Goal: Task Accomplishment & Management: Complete application form

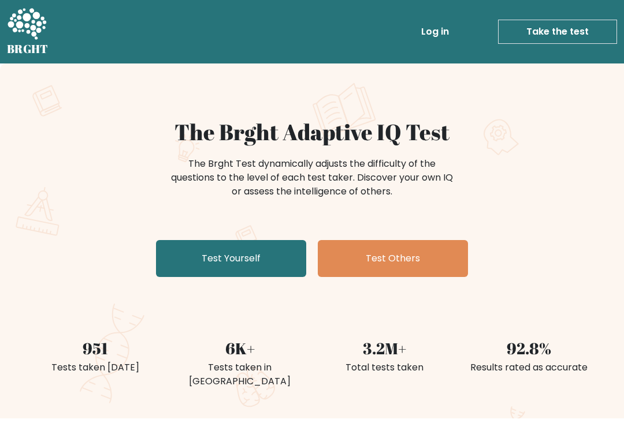
click at [176, 251] on link "Test Yourself" at bounding box center [231, 258] width 150 height 37
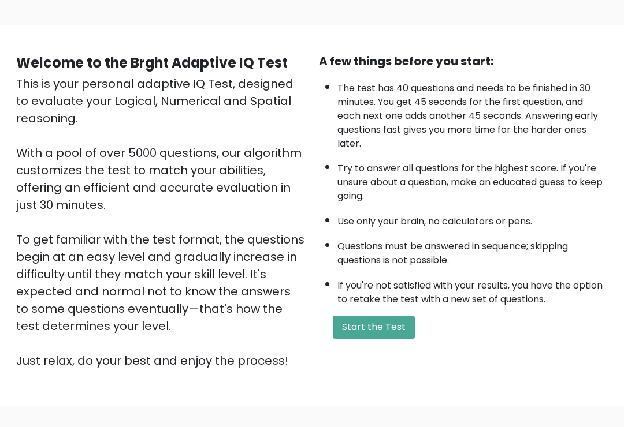
scroll to position [77, 0]
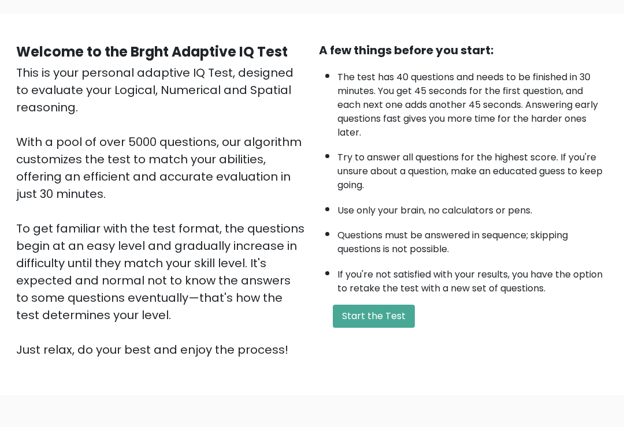
click at [377, 305] on button "Start the Test" at bounding box center [374, 316] width 82 height 23
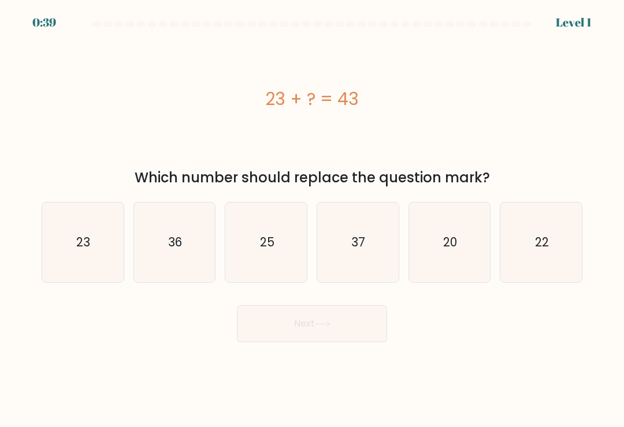
click at [460, 243] on icon "20" at bounding box center [449, 243] width 80 height 80
click at [312, 219] on input "e. 20" at bounding box center [312, 217] width 1 height 6
radio input "true"
click at [276, 333] on button "Next" at bounding box center [312, 324] width 150 height 37
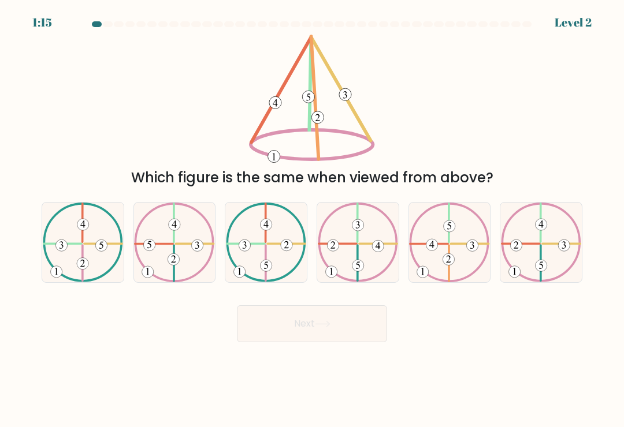
click at [463, 228] on icon at bounding box center [449, 243] width 80 height 80
click at [312, 219] on input "e." at bounding box center [312, 217] width 1 height 6
radio input "true"
click at [281, 333] on button "Next" at bounding box center [312, 324] width 150 height 37
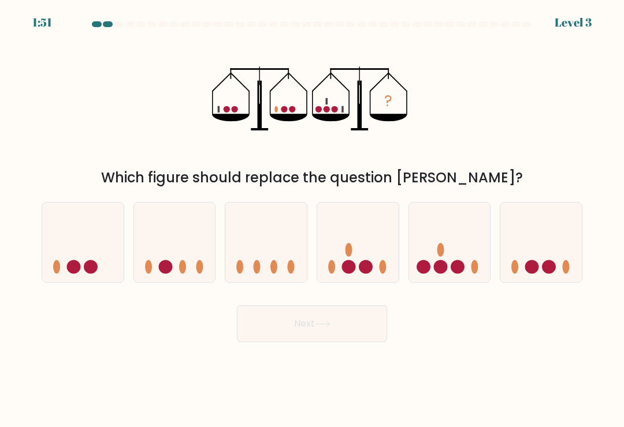
click at [459, 256] on icon at bounding box center [449, 243] width 81 height 68
click at [312, 219] on input "e." at bounding box center [312, 217] width 1 height 6
radio input "true"
click at [254, 324] on button "Next" at bounding box center [312, 324] width 150 height 37
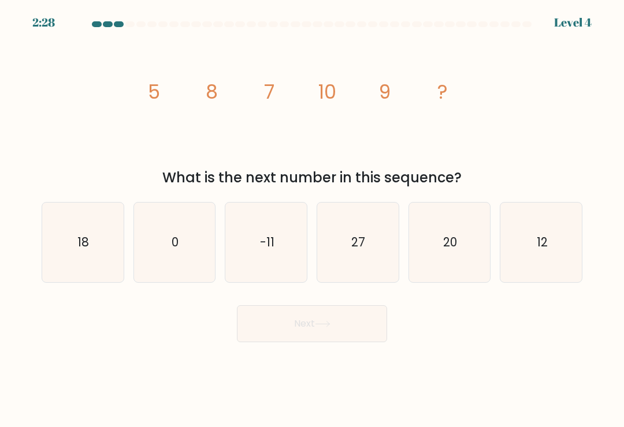
click at [549, 234] on icon "12" at bounding box center [541, 243] width 80 height 80
click at [312, 219] on input "f. 12" at bounding box center [312, 217] width 1 height 6
radio input "true"
click at [270, 335] on button "Next" at bounding box center [312, 324] width 150 height 37
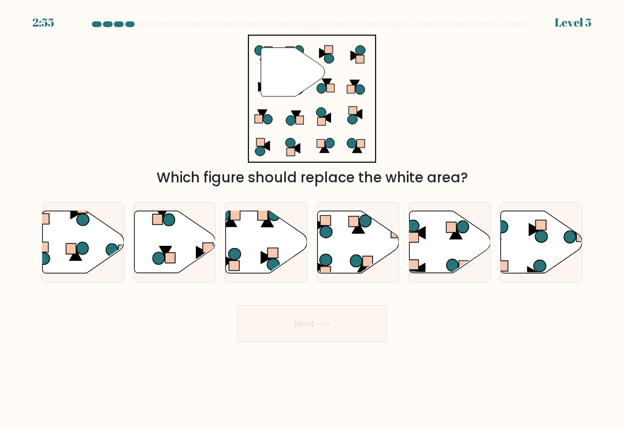
click at [255, 259] on icon at bounding box center [266, 242] width 81 height 62
click at [312, 219] on input "c." at bounding box center [312, 217] width 1 height 6
radio input "true"
click at [284, 323] on button "Next" at bounding box center [312, 324] width 150 height 37
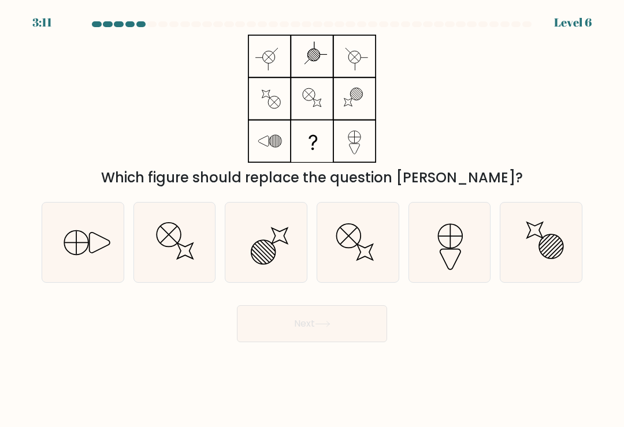
click at [61, 249] on icon at bounding box center [83, 243] width 80 height 80
click at [312, 219] on input "a." at bounding box center [312, 217] width 1 height 6
radio input "true"
click at [358, 329] on button "Next" at bounding box center [312, 324] width 150 height 37
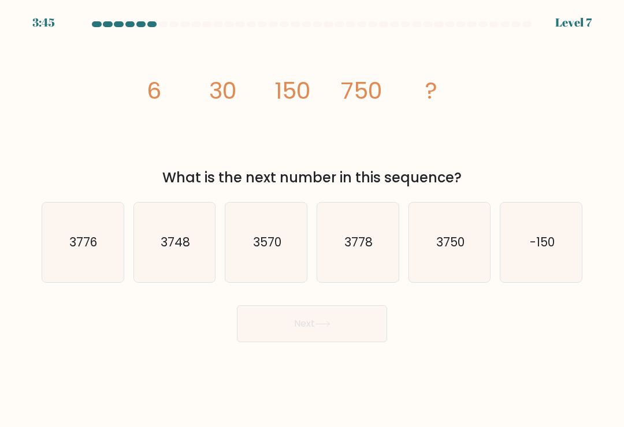
click at [467, 250] on icon "3750" at bounding box center [449, 243] width 80 height 80
click at [312, 219] on input "e. 3750" at bounding box center [312, 217] width 1 height 6
radio input "true"
click at [272, 336] on button "Next" at bounding box center [312, 324] width 150 height 37
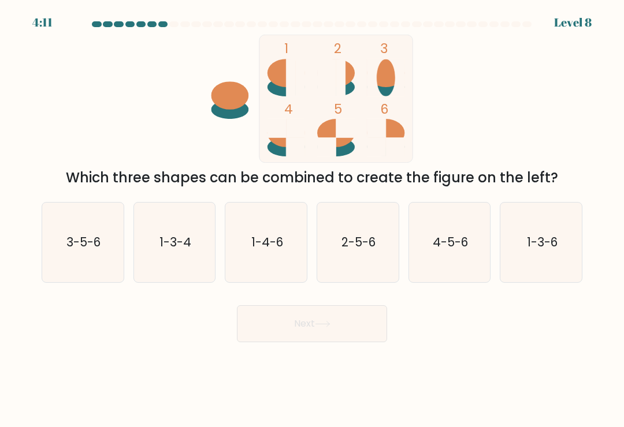
click at [468, 248] on icon "4-5-6" at bounding box center [449, 243] width 80 height 80
click at [312, 219] on input "e. 4-5-6" at bounding box center [312, 217] width 1 height 6
radio input "true"
click at [265, 338] on button "Next" at bounding box center [312, 324] width 150 height 37
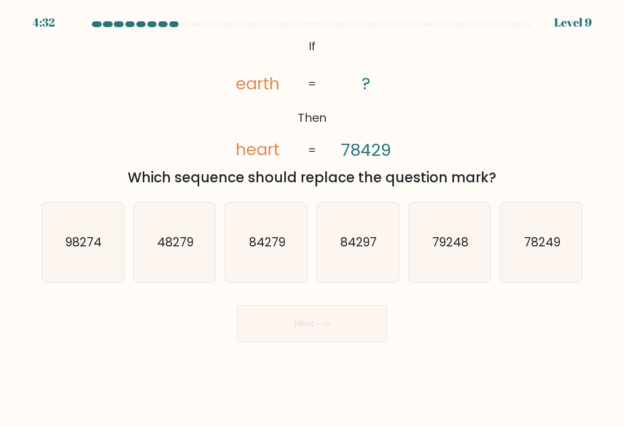
click at [359, 257] on icon "84297" at bounding box center [358, 243] width 80 height 80
click at [312, 219] on input "d. 84297" at bounding box center [312, 217] width 1 height 6
radio input "true"
click at [361, 332] on button "Next" at bounding box center [312, 324] width 150 height 37
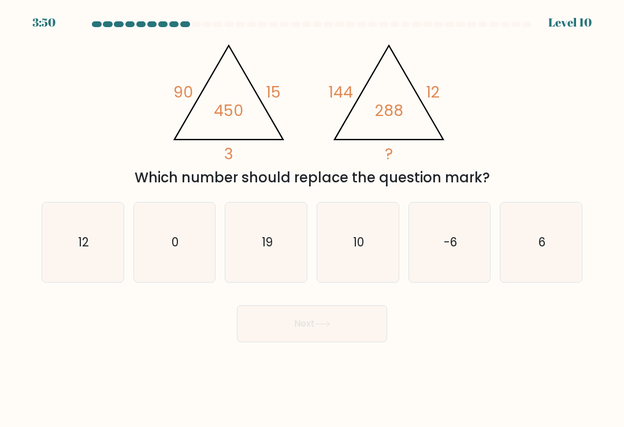
click at [70, 252] on icon "12" at bounding box center [83, 243] width 80 height 80
click at [312, 219] on input "a. 12" at bounding box center [312, 217] width 1 height 6
radio input "true"
click at [354, 326] on button "Next" at bounding box center [312, 324] width 150 height 37
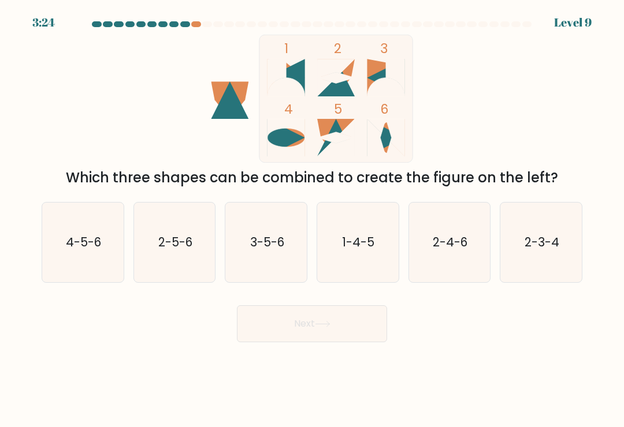
click at [165, 243] on text "2-5-6" at bounding box center [175, 242] width 34 height 17
click at [312, 219] on input "b. 2-5-6" at bounding box center [312, 217] width 1 height 6
radio input "true"
click at [262, 321] on button "Next" at bounding box center [312, 324] width 150 height 37
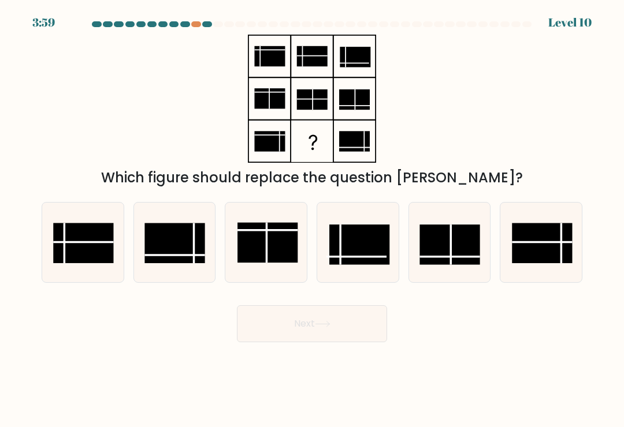
click at [554, 249] on rect at bounding box center [542, 244] width 60 height 40
click at [312, 219] on input "f." at bounding box center [312, 217] width 1 height 6
radio input "true"
click at [260, 332] on button "Next" at bounding box center [312, 324] width 150 height 37
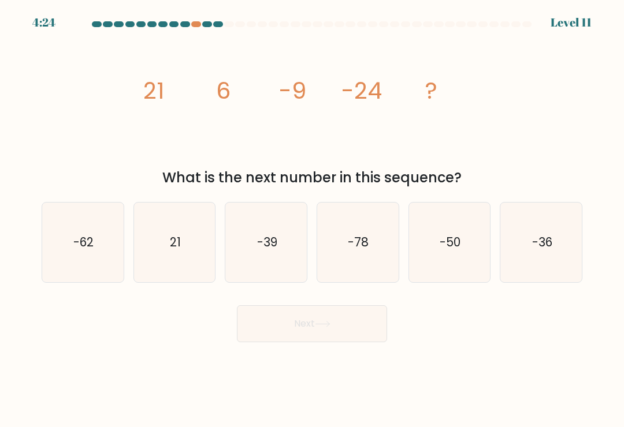
click at [236, 247] on icon "-39" at bounding box center [266, 243] width 80 height 80
click at [312, 219] on input "c. -39" at bounding box center [312, 217] width 1 height 6
radio input "true"
click at [356, 330] on button "Next" at bounding box center [312, 324] width 150 height 37
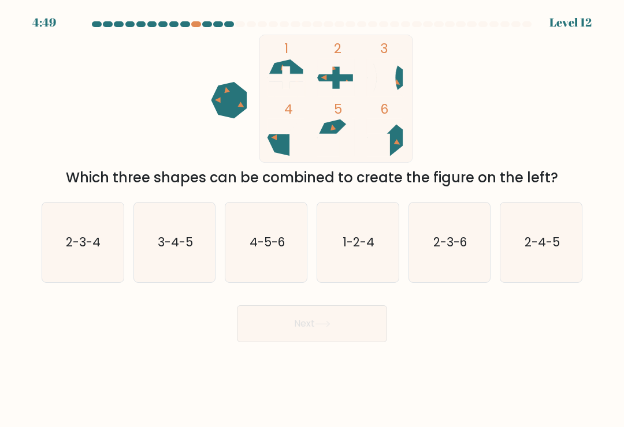
click at [243, 234] on icon "4-5-6" at bounding box center [266, 243] width 80 height 80
click at [312, 219] on input "c. 4-5-6" at bounding box center [312, 217] width 1 height 6
radio input "true"
click at [266, 325] on button "Next" at bounding box center [312, 324] width 150 height 37
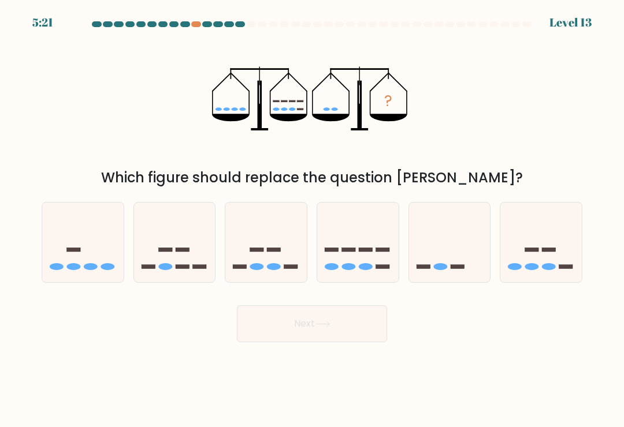
click at [163, 240] on icon at bounding box center [174, 243] width 81 height 68
click at [312, 219] on input "b." at bounding box center [312, 217] width 1 height 6
radio input "true"
click at [261, 322] on button "Next" at bounding box center [312, 324] width 150 height 37
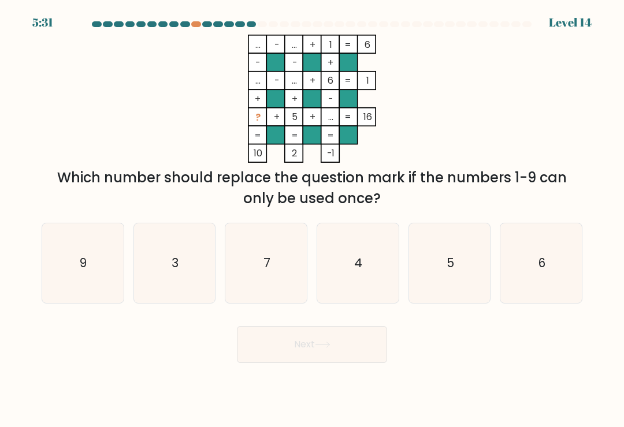
click at [166, 230] on icon "3" at bounding box center [175, 264] width 80 height 80
click at [312, 219] on input "b. 3" at bounding box center [312, 217] width 1 height 6
radio input "true"
click at [291, 353] on button "Next" at bounding box center [312, 344] width 150 height 37
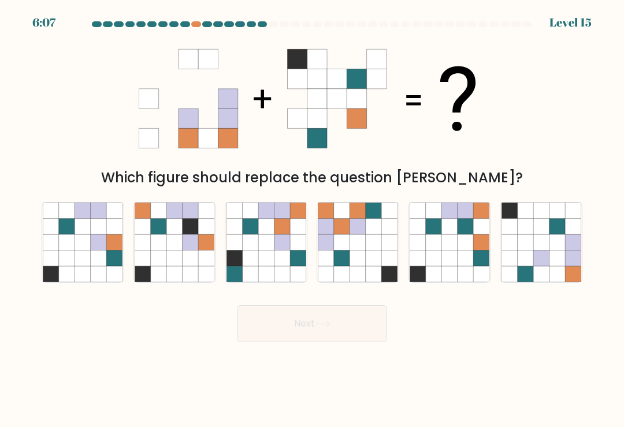
click at [537, 266] on icon at bounding box center [541, 259] width 16 height 16
click at [312, 219] on input "f." at bounding box center [312, 217] width 1 height 6
radio input "true"
click at [342, 326] on button "Next" at bounding box center [312, 324] width 150 height 37
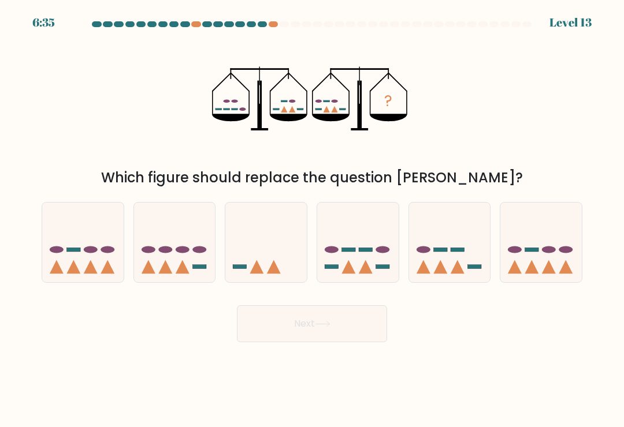
click at [424, 249] on icon at bounding box center [449, 243] width 81 height 68
click at [312, 219] on input "e." at bounding box center [312, 217] width 1 height 6
radio input "true"
click at [282, 342] on button "Next" at bounding box center [312, 324] width 150 height 37
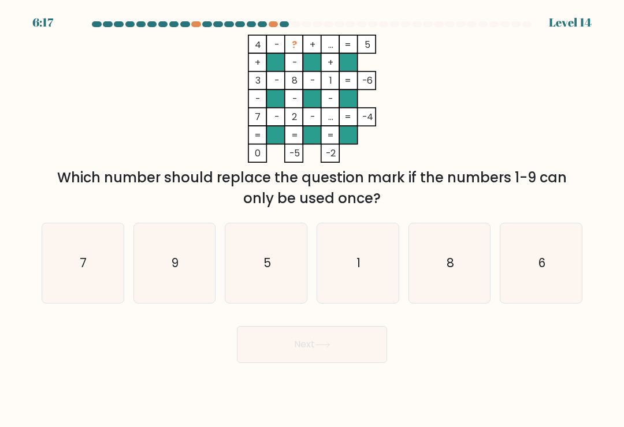
click at [258, 274] on icon "5" at bounding box center [266, 264] width 80 height 80
click at [312, 219] on input "c. 5" at bounding box center [312, 217] width 1 height 6
radio input "true"
click at [280, 345] on button "Next" at bounding box center [312, 344] width 150 height 37
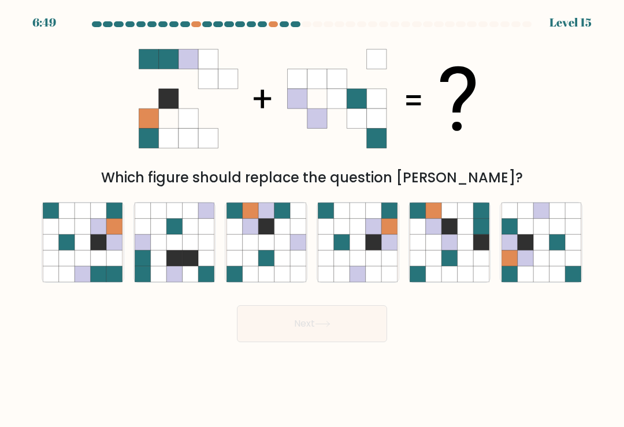
click at [528, 242] on icon at bounding box center [525, 242] width 16 height 16
click at [312, 219] on input "f." at bounding box center [312, 217] width 1 height 6
radio input "true"
click at [312, 332] on button "Next" at bounding box center [312, 324] width 150 height 37
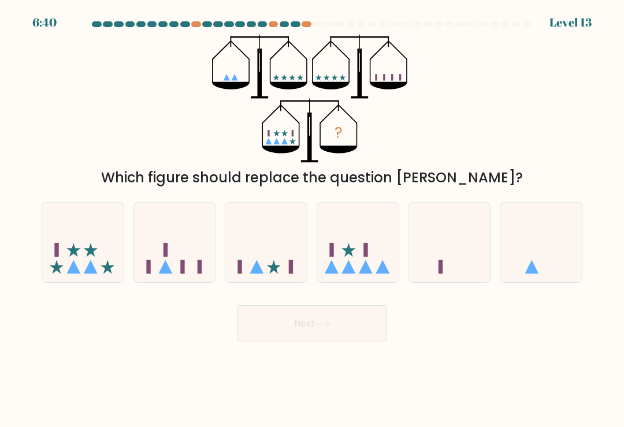
click at [71, 274] on icon at bounding box center [74, 267] width 14 height 14
click at [312, 219] on input "a." at bounding box center [312, 217] width 1 height 6
radio input "true"
click at [270, 333] on button "Next" at bounding box center [312, 324] width 150 height 37
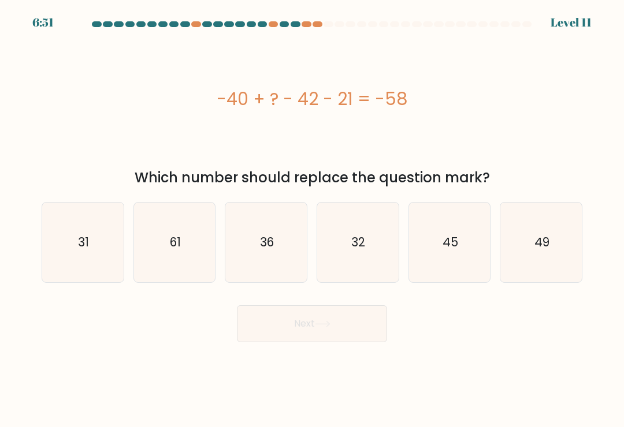
click at [431, 258] on icon "45" at bounding box center [449, 243] width 80 height 80
click at [312, 219] on input "e. 45" at bounding box center [312, 217] width 1 height 6
radio input "true"
click at [288, 329] on button "Next" at bounding box center [312, 324] width 150 height 37
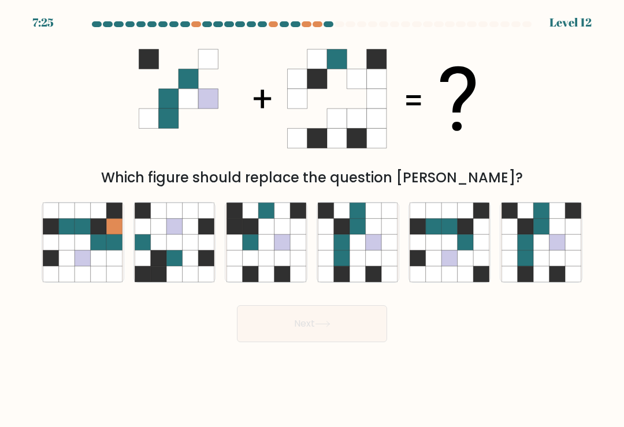
click at [533, 248] on icon at bounding box center [541, 242] width 16 height 16
click at [312, 219] on input "f." at bounding box center [312, 217] width 1 height 6
radio input "true"
click at [319, 338] on button "Next" at bounding box center [312, 324] width 150 height 37
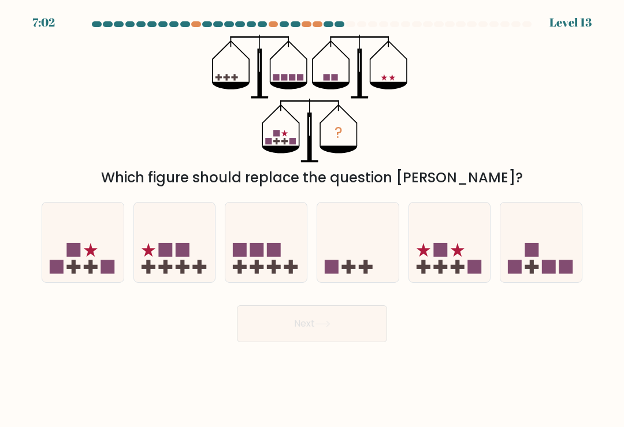
click at [121, 269] on icon at bounding box center [82, 243] width 81 height 68
click at [312, 219] on input "a." at bounding box center [312, 217] width 1 height 6
radio input "true"
click at [249, 340] on button "Next" at bounding box center [312, 324] width 150 height 37
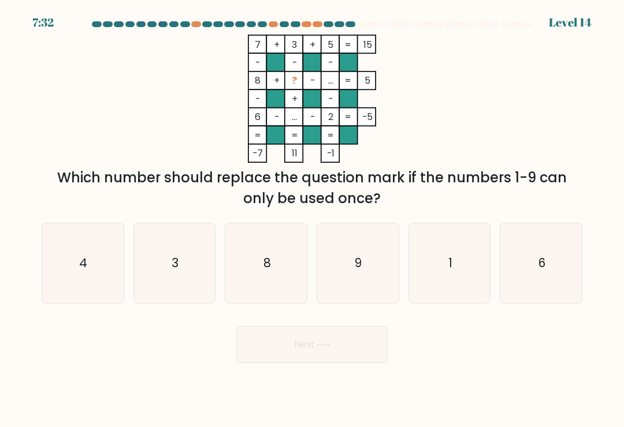
click at [442, 283] on icon "1" at bounding box center [449, 264] width 80 height 80
click at [312, 219] on input "e. 1" at bounding box center [312, 217] width 1 height 6
radio input "true"
click at [355, 361] on button "Next" at bounding box center [312, 344] width 150 height 37
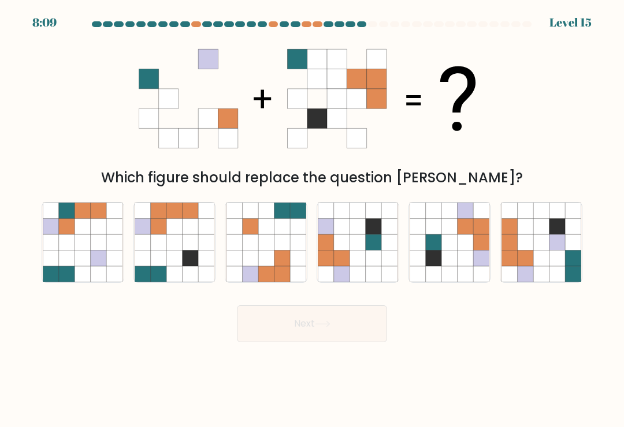
click at [434, 245] on icon at bounding box center [434, 242] width 16 height 16
click at [312, 219] on input "e." at bounding box center [312, 217] width 1 height 6
radio input "true"
click at [327, 339] on button "Next" at bounding box center [312, 324] width 150 height 37
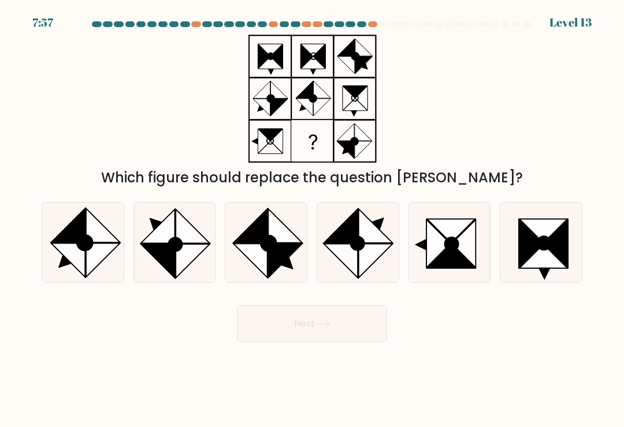
click at [441, 248] on icon at bounding box center [438, 244] width 24 height 48
click at [312, 219] on input "e." at bounding box center [312, 217] width 1 height 6
radio input "true"
click at [340, 342] on button "Next" at bounding box center [312, 324] width 150 height 37
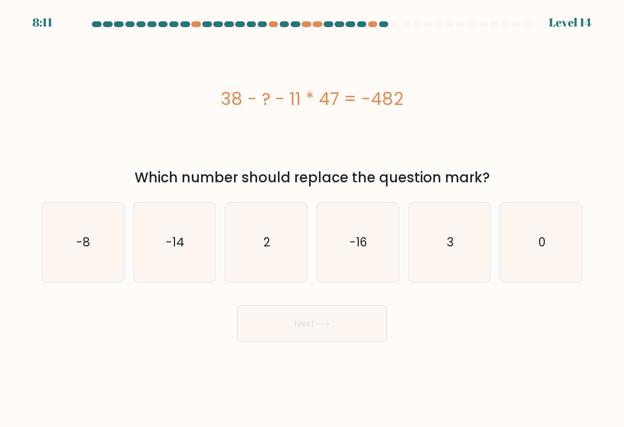
click at [168, 246] on text "-14" at bounding box center [175, 242] width 18 height 17
click at [312, 219] on input "b. -14" at bounding box center [312, 217] width 1 height 6
radio input "true"
click at [296, 331] on button "Next" at bounding box center [312, 324] width 150 height 37
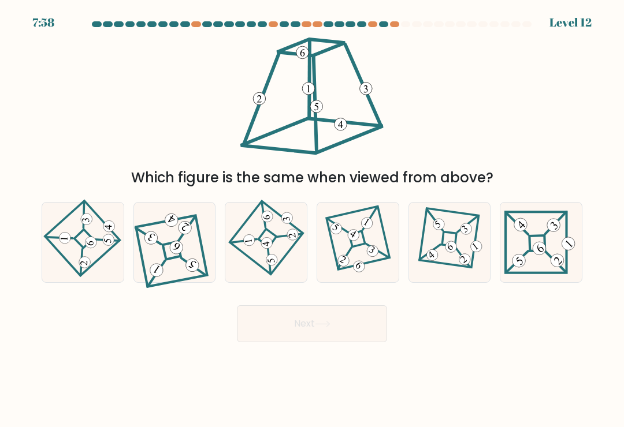
click at [62, 250] on icon at bounding box center [82, 243] width 55 height 64
click at [312, 219] on input "a." at bounding box center [312, 217] width 1 height 6
radio input "true"
click at [269, 340] on button "Next" at bounding box center [312, 324] width 150 height 37
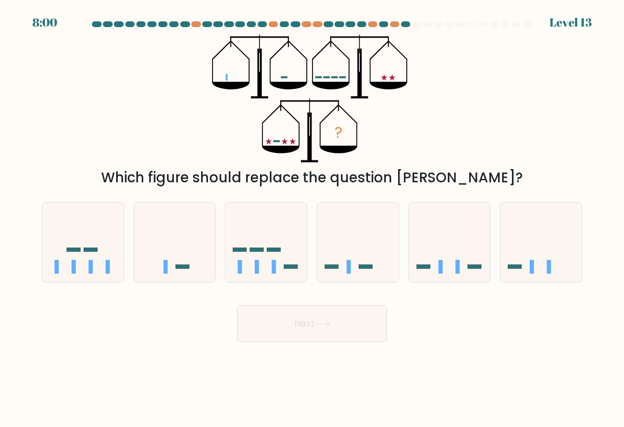
click at [61, 259] on icon at bounding box center [82, 243] width 81 height 68
click at [312, 219] on input "a." at bounding box center [312, 217] width 1 height 6
radio input "true"
click at [352, 337] on button "Next" at bounding box center [312, 324] width 150 height 37
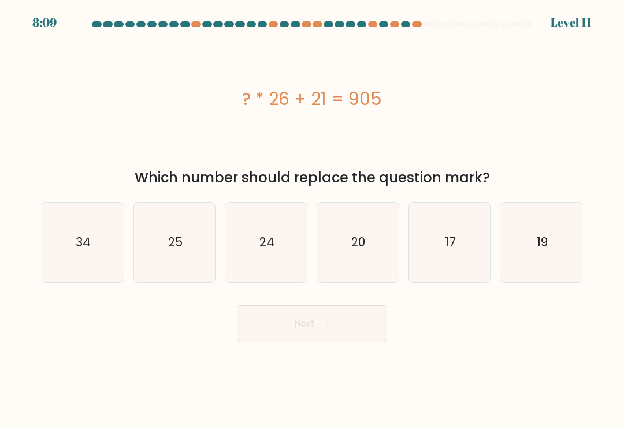
click at [65, 236] on icon "34" at bounding box center [83, 243] width 80 height 80
click at [312, 219] on input "a. 34" at bounding box center [312, 217] width 1 height 6
radio input "true"
click at [288, 325] on button "Next" at bounding box center [312, 324] width 150 height 37
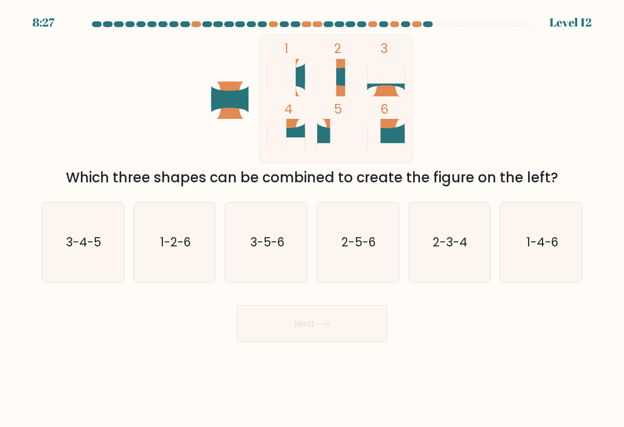
click at [258, 243] on text "3-5-6" at bounding box center [267, 242] width 34 height 17
click at [312, 219] on input "c. 3-5-6" at bounding box center [312, 217] width 1 height 6
radio input "true"
click at [286, 325] on button "Next" at bounding box center [312, 324] width 150 height 37
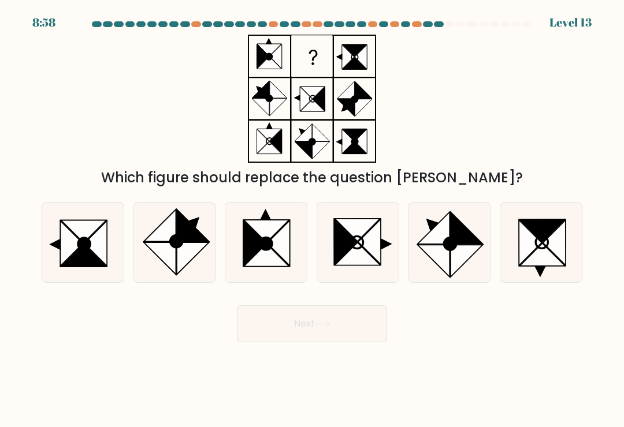
click at [440, 235] on icon at bounding box center [434, 228] width 32 height 32
click at [312, 219] on input "e." at bounding box center [312, 217] width 1 height 6
radio input "true"
click at [334, 338] on button "Next" at bounding box center [312, 324] width 150 height 37
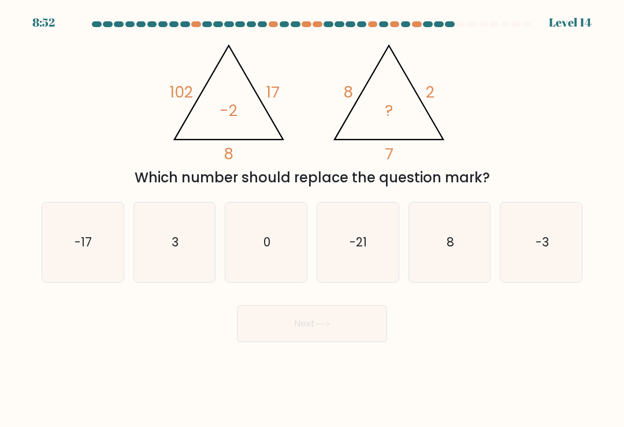
click at [64, 258] on icon "-17" at bounding box center [83, 243] width 80 height 80
click at [312, 219] on input "a. -17" at bounding box center [312, 217] width 1 height 6
radio input "true"
click at [289, 333] on button "Next" at bounding box center [312, 324] width 150 height 37
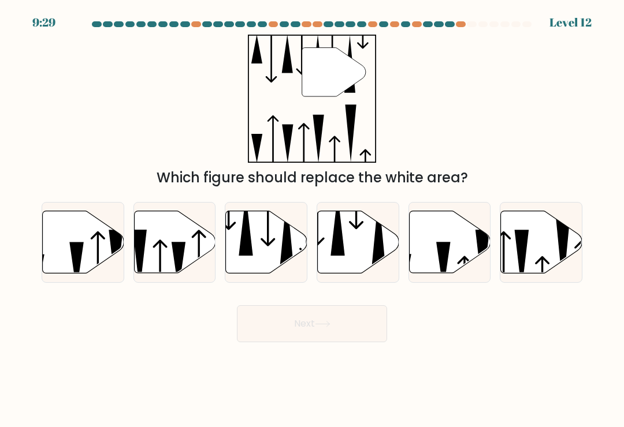
click at [339, 230] on icon at bounding box center [337, 225] width 14 height 61
click at [312, 219] on input "d." at bounding box center [312, 217] width 1 height 6
radio input "true"
click at [293, 341] on button "Next" at bounding box center [312, 324] width 150 height 37
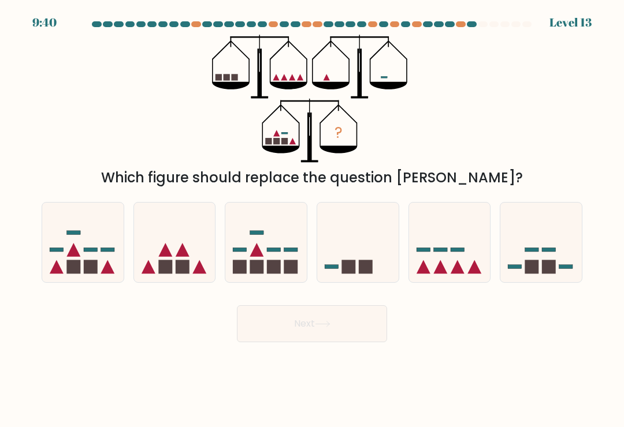
click at [456, 269] on icon at bounding box center [457, 267] width 14 height 14
click at [312, 219] on input "e." at bounding box center [312, 217] width 1 height 6
radio input "true"
click at [326, 327] on icon at bounding box center [323, 324] width 16 height 6
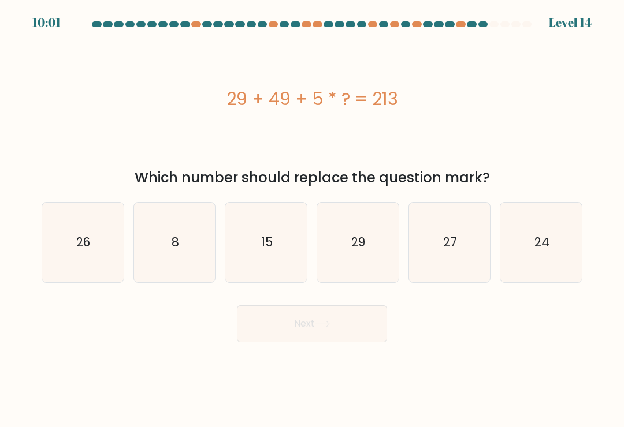
click at [423, 258] on icon "27" at bounding box center [449, 243] width 80 height 80
click at [312, 219] on input "e. 27" at bounding box center [312, 217] width 1 height 6
radio input "true"
click at [328, 341] on button "Next" at bounding box center [312, 324] width 150 height 37
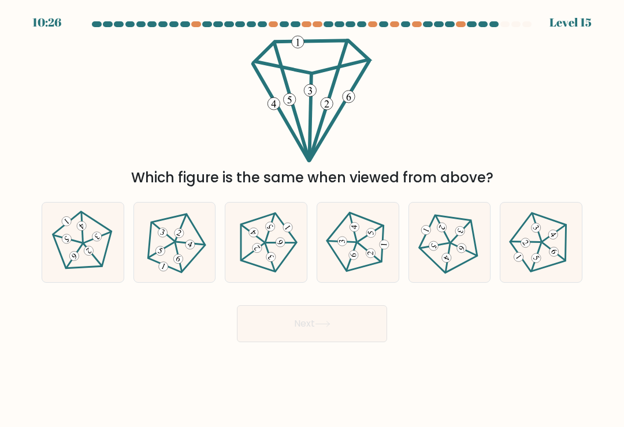
click at [348, 252] on icon at bounding box center [358, 243] width 64 height 64
click at [312, 219] on input "d." at bounding box center [312, 217] width 1 height 6
radio input "true"
click at [330, 334] on button "Next" at bounding box center [312, 324] width 150 height 37
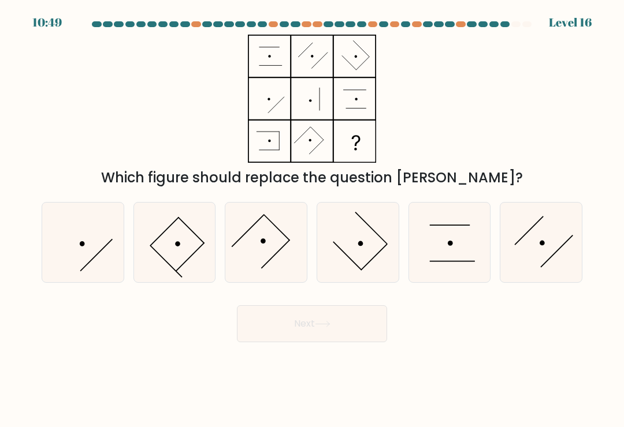
click at [56, 267] on icon at bounding box center [83, 243] width 80 height 80
click at [312, 219] on input "a." at bounding box center [312, 217] width 1 height 6
radio input "true"
click at [280, 336] on button "Next" at bounding box center [312, 324] width 150 height 37
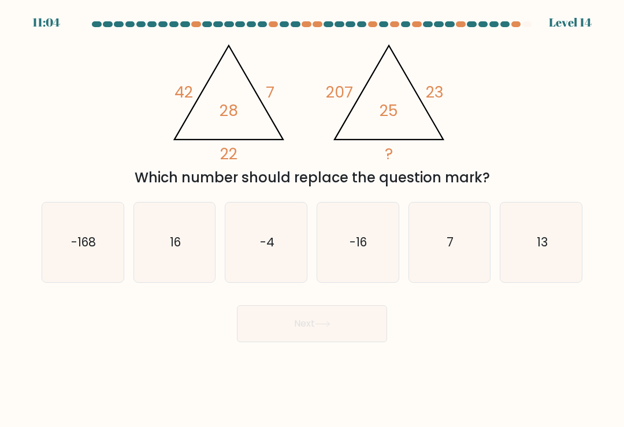
click at [548, 237] on icon "13" at bounding box center [541, 243] width 80 height 80
click at [312, 219] on input "f. 13" at bounding box center [312, 217] width 1 height 6
radio input "true"
click at [282, 342] on button "Next" at bounding box center [312, 324] width 150 height 37
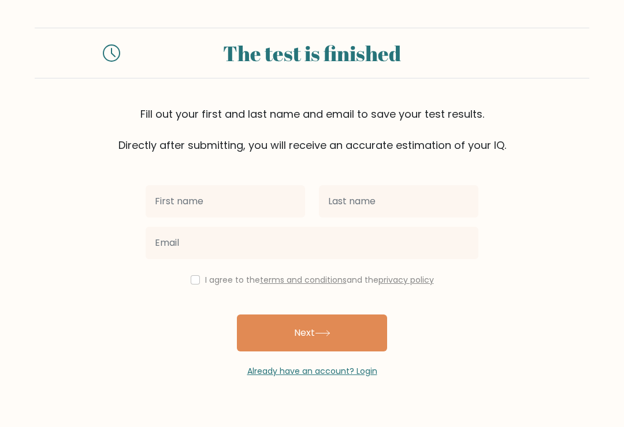
click at [195, 282] on input "checkbox" at bounding box center [195, 279] width 9 height 9
checkbox input "true"
click at [261, 342] on button "Next" at bounding box center [312, 333] width 150 height 37
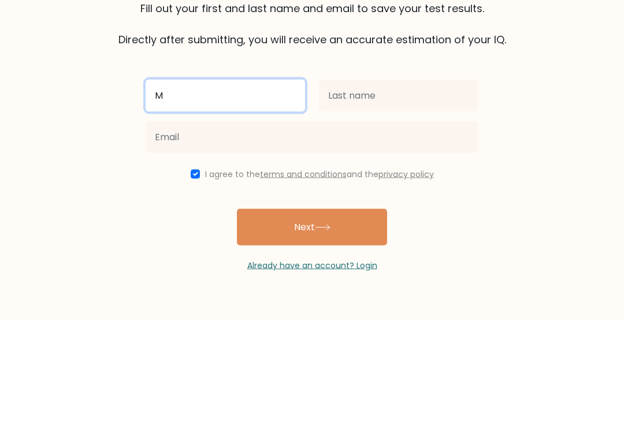
type input "M"
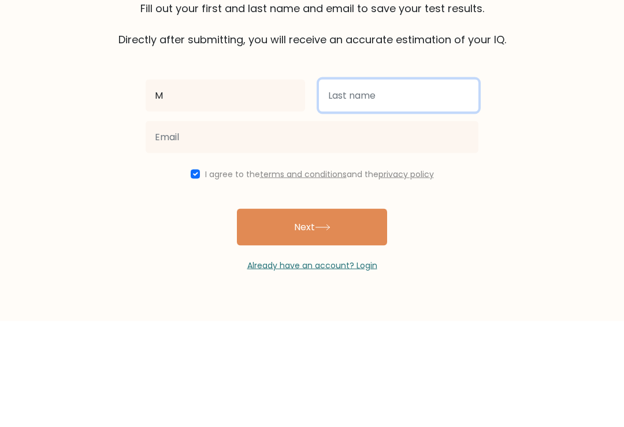
click at [434, 185] on input "text" at bounding box center [398, 201] width 159 height 32
type input "M"
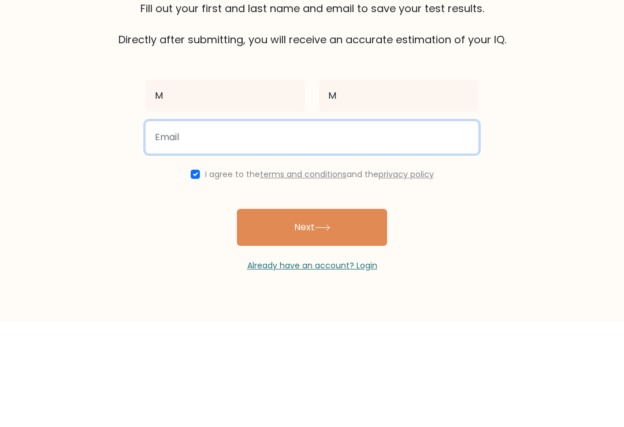
click at [172, 227] on input "email" at bounding box center [312, 243] width 333 height 32
type input "meganyauyau@gmail.com"
click at [312, 315] on button "Next" at bounding box center [312, 333] width 150 height 37
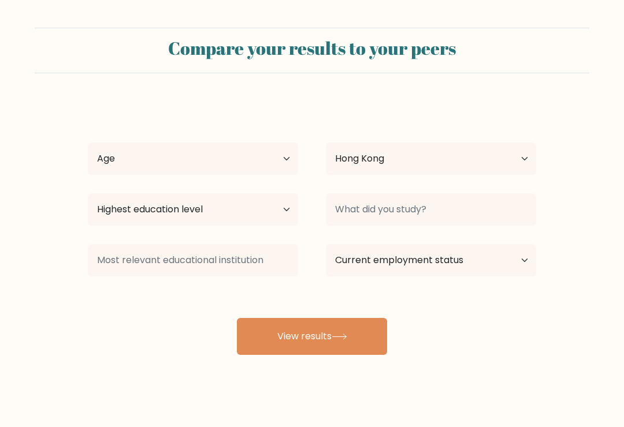
select select "HK"
click at [122, 163] on select "Age Under [DEMOGRAPHIC_DATA] [DEMOGRAPHIC_DATA] [DEMOGRAPHIC_DATA] [DEMOGRAPHIC…" at bounding box center [193, 159] width 210 height 32
select select "min_18"
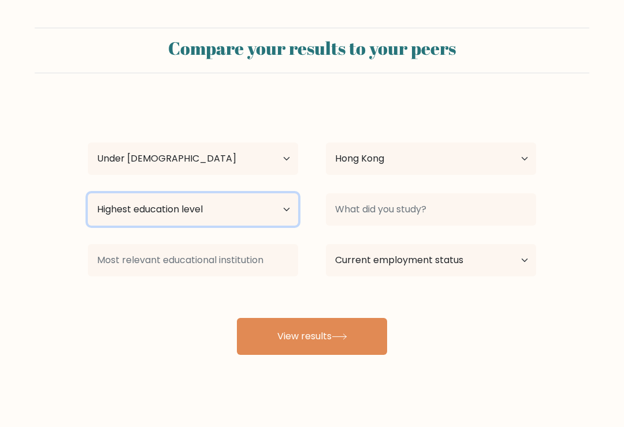
click at [199, 207] on select "Highest education level No schooling Primary Lower Secondary Upper Secondary Oc…" at bounding box center [193, 209] width 210 height 32
select select "lower_secondary"
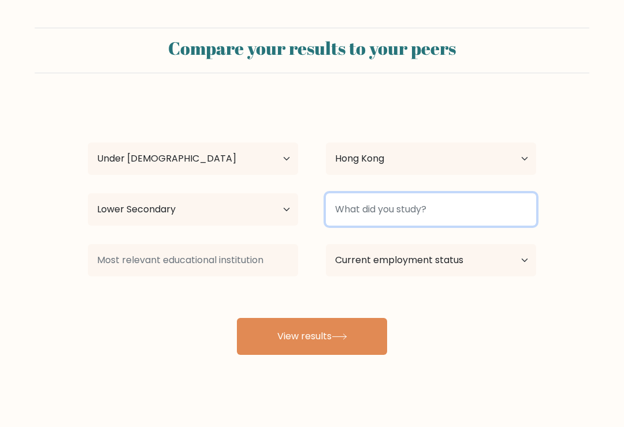
click at [346, 195] on input at bounding box center [431, 209] width 210 height 32
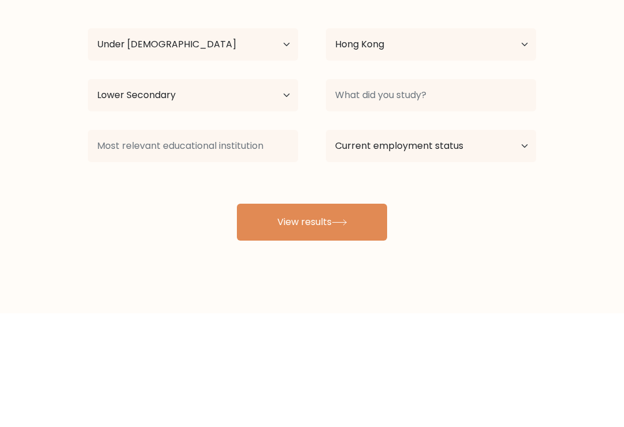
click at [40, 162] on form "Compare your results to your peers M M Age Under [DEMOGRAPHIC_DATA] [DEMOGRAPHI…" at bounding box center [312, 191] width 624 height 327
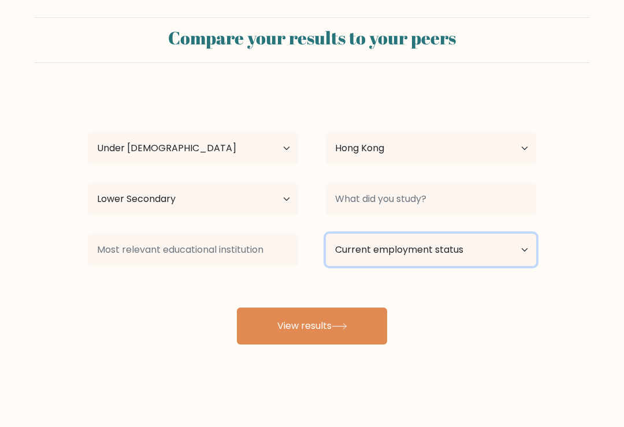
click at [520, 251] on select "Current employment status Employed Student Retired Other / prefer not to answer" at bounding box center [431, 250] width 210 height 32
select select "student"
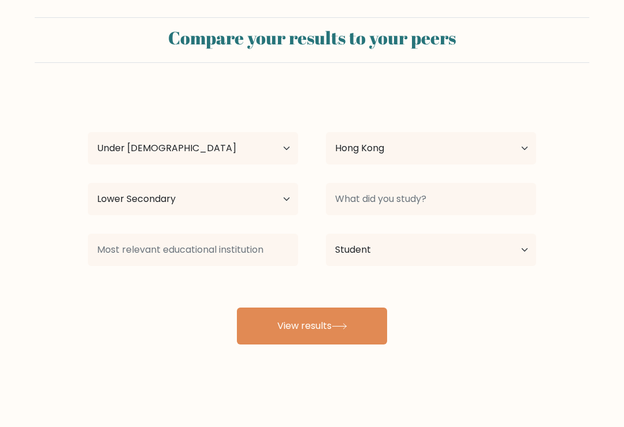
click at [292, 324] on button "View results" at bounding box center [312, 326] width 150 height 37
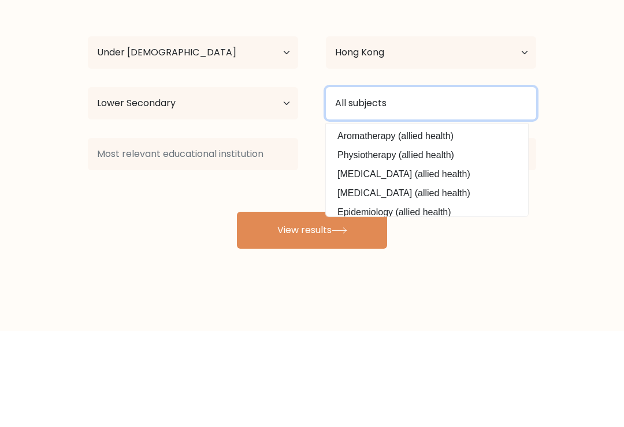
type input "All subjects"
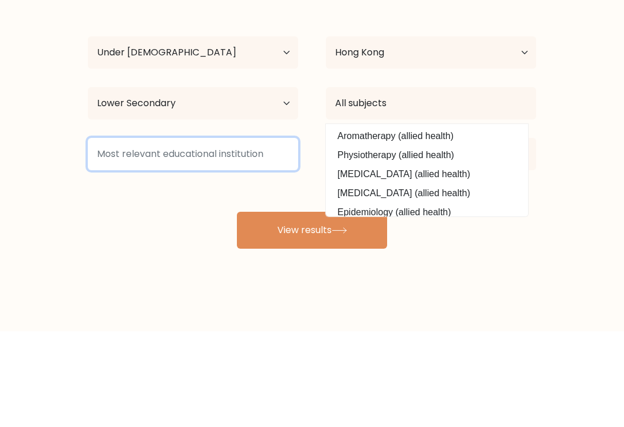
click at [124, 234] on input at bounding box center [193, 250] width 210 height 32
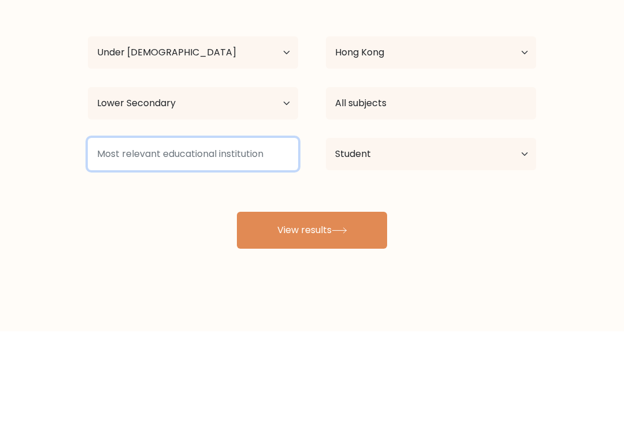
click at [312, 308] on button "View results" at bounding box center [312, 326] width 150 height 37
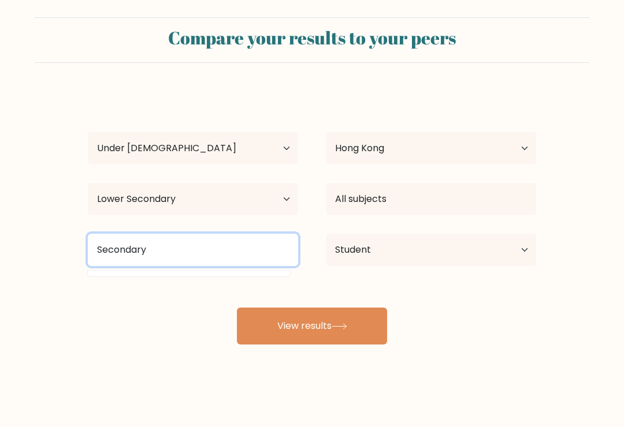
type input "Secondary"
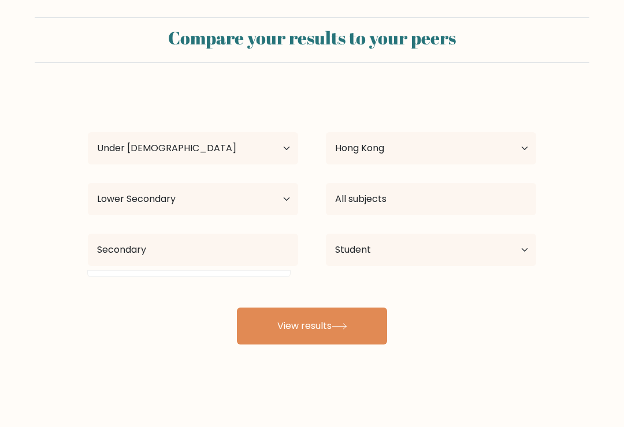
click at [293, 316] on button "View results" at bounding box center [312, 326] width 150 height 37
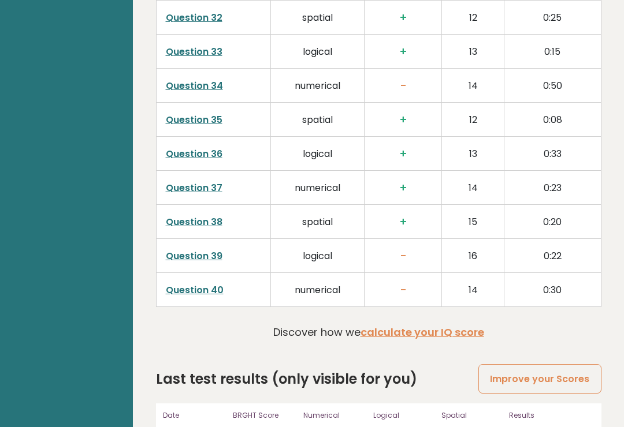
scroll to position [2898, 0]
click at [510, 410] on div "Results View results" at bounding box center [551, 428] width 85 height 37
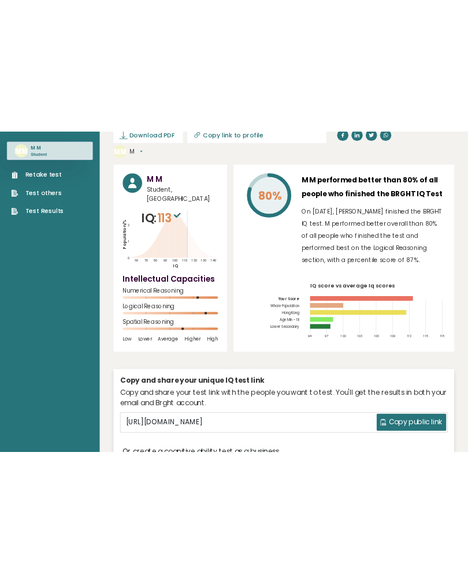
scroll to position [0, 0]
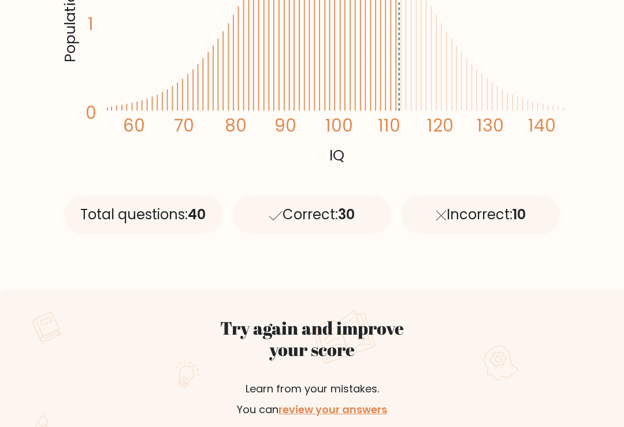
scroll to position [363, 0]
